Goal: Feedback & Contribution: Leave review/rating

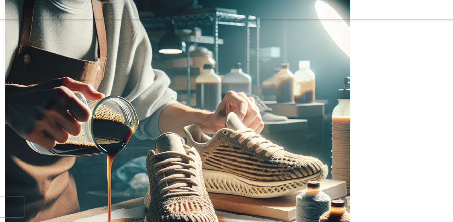
scroll to position [169, 0]
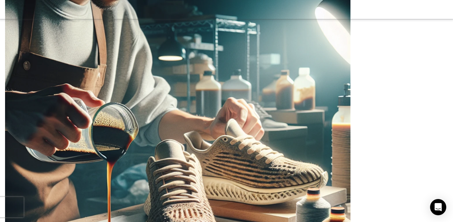
type input "Publicar comentario"
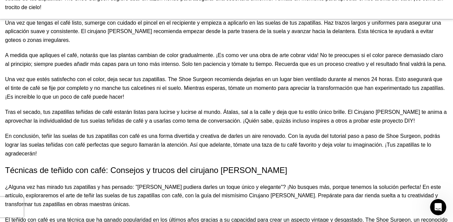
scroll to position [978, 0]
